Goal: Navigation & Orientation: Understand site structure

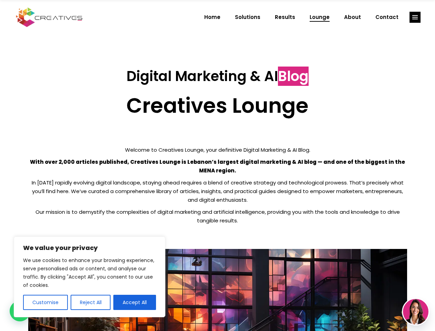
click at [217, 165] on p "With over 2,000 articles published, Creatives Lounge is Lebanon’s largest digit…" at bounding box center [217, 165] width 379 height 17
click at [45, 302] on button "Customise" at bounding box center [45, 302] width 45 height 15
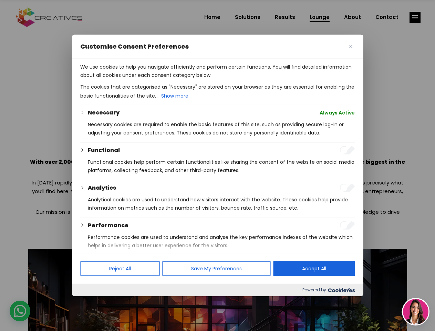
click at [90, 302] on div at bounding box center [217, 165] width 435 height 331
click at [135, 79] on p "We use cookies to help you navigate efficiently and perform certain functions. …" at bounding box center [217, 71] width 275 height 17
click at [415, 17] on div at bounding box center [217, 165] width 435 height 331
click at [416, 311] on img at bounding box center [415, 311] width 25 height 25
